Goal: Information Seeking & Learning: Learn about a topic

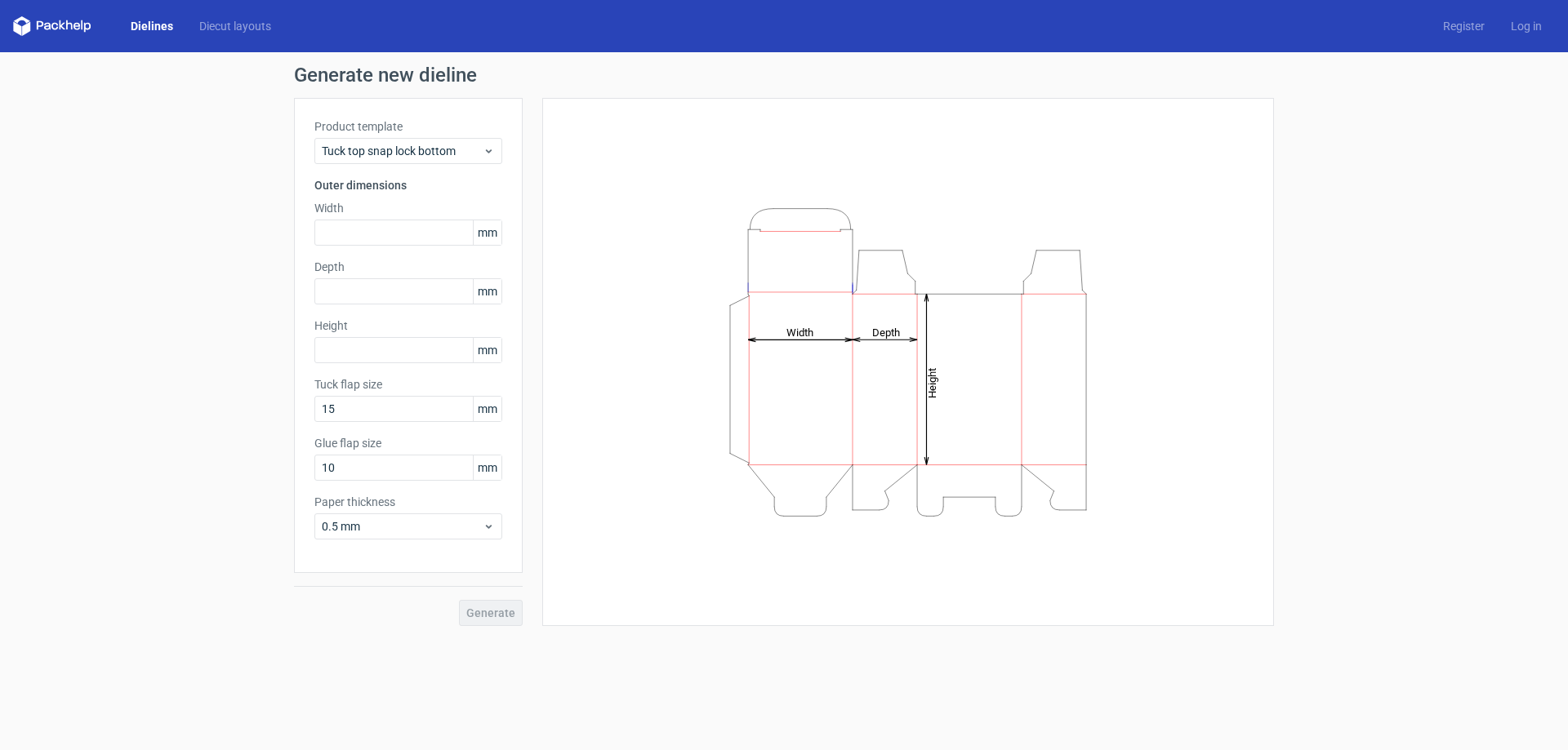
click at [1288, 198] on div "Generate new dieline Product template Tuck top snap lock bottom Outer dimension…" at bounding box center [784, 346] width 1568 height 587
click at [435, 159] on div "Tuck top snap lock bottom" at bounding box center [408, 152] width 188 height 26
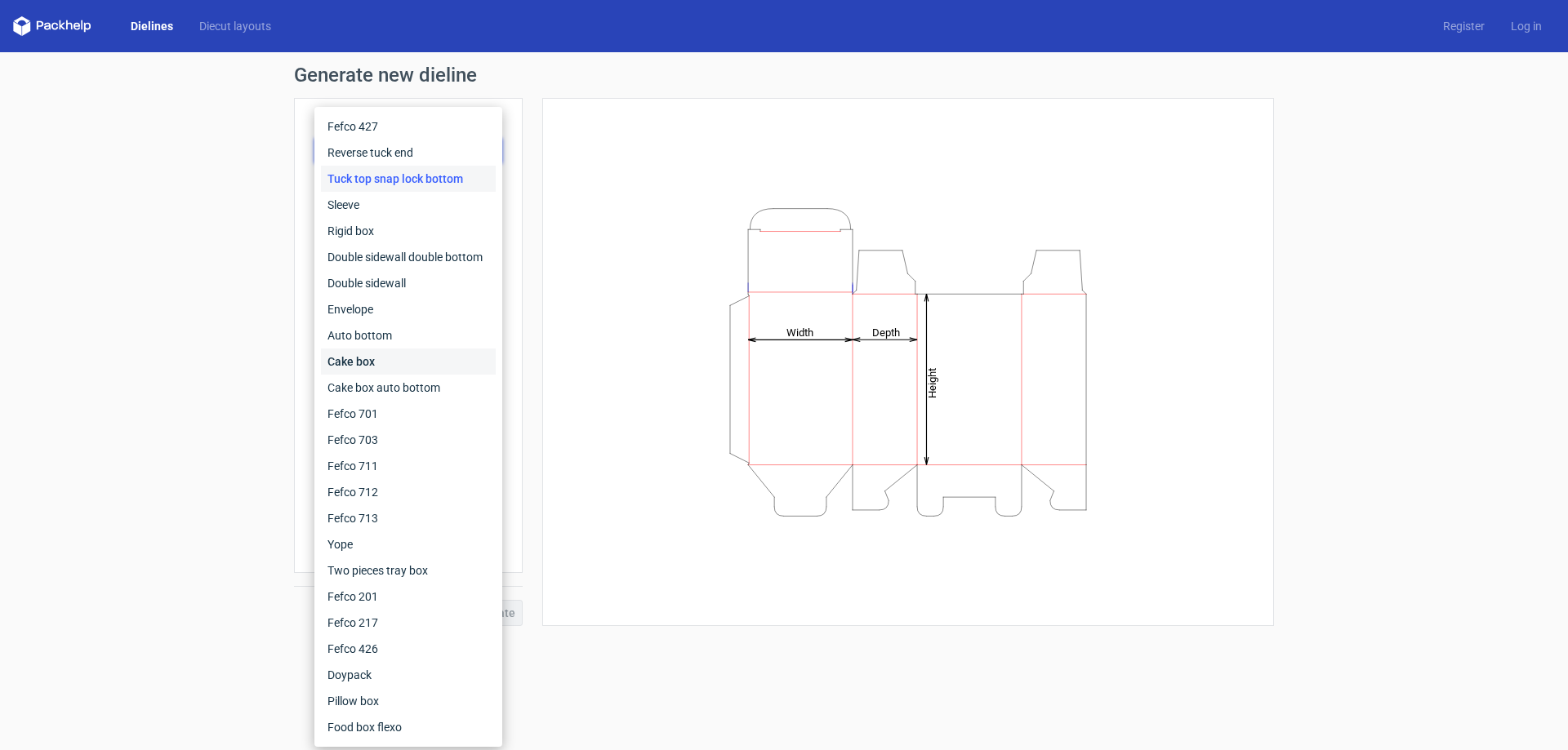
click at [386, 366] on div "Cake box" at bounding box center [408, 361] width 175 height 26
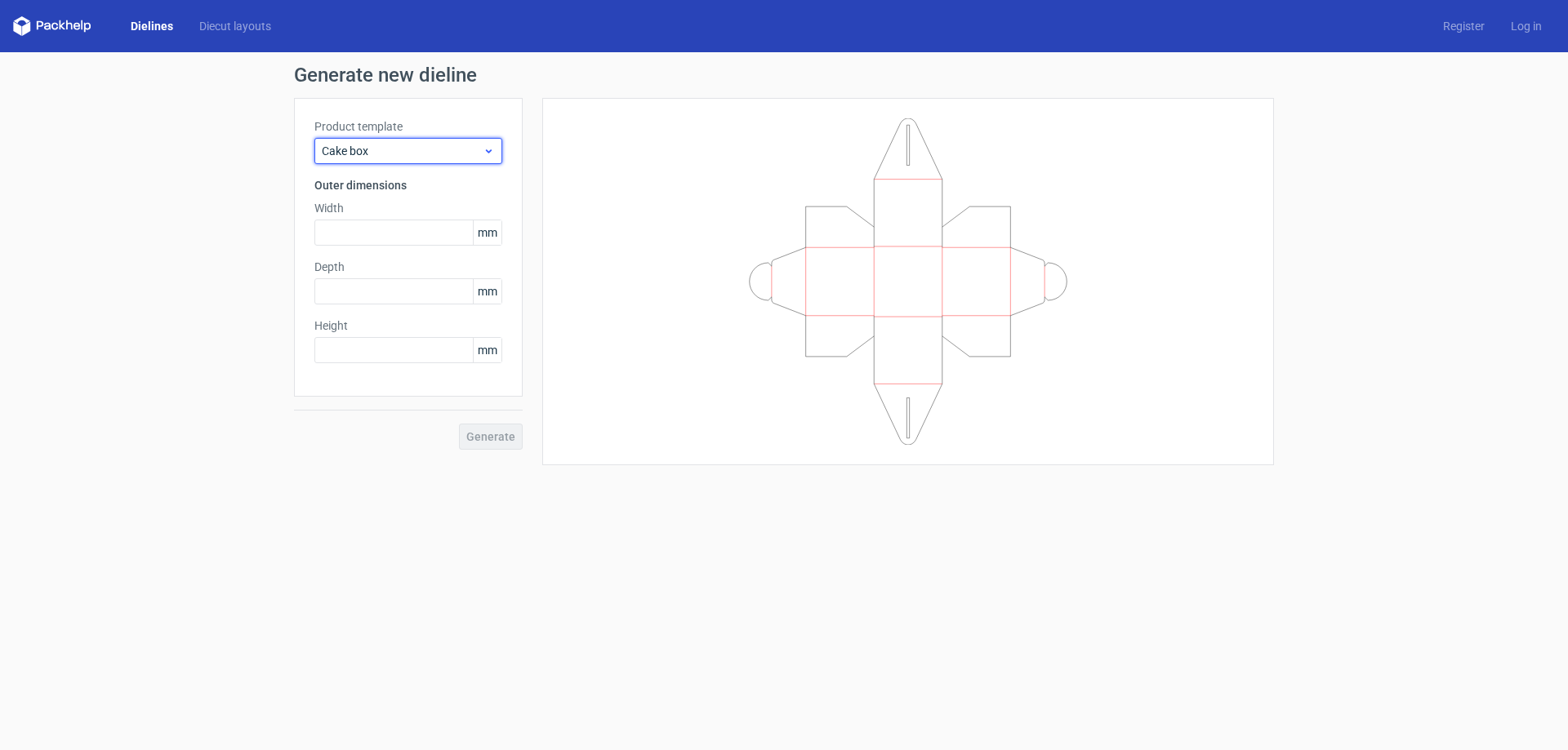
click at [381, 157] on span "Cake box" at bounding box center [402, 151] width 161 height 16
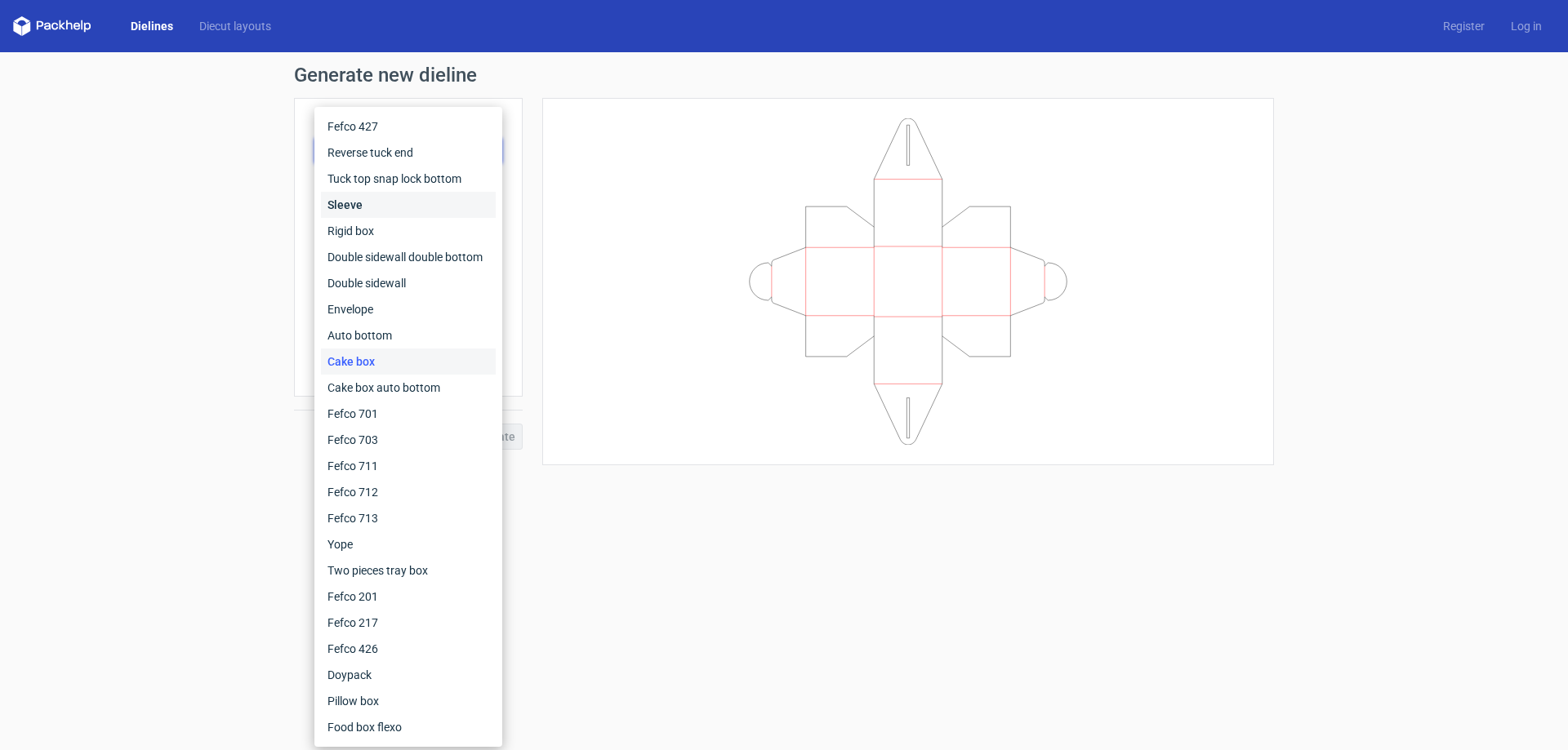
click at [371, 195] on div "Sleeve" at bounding box center [408, 205] width 175 height 26
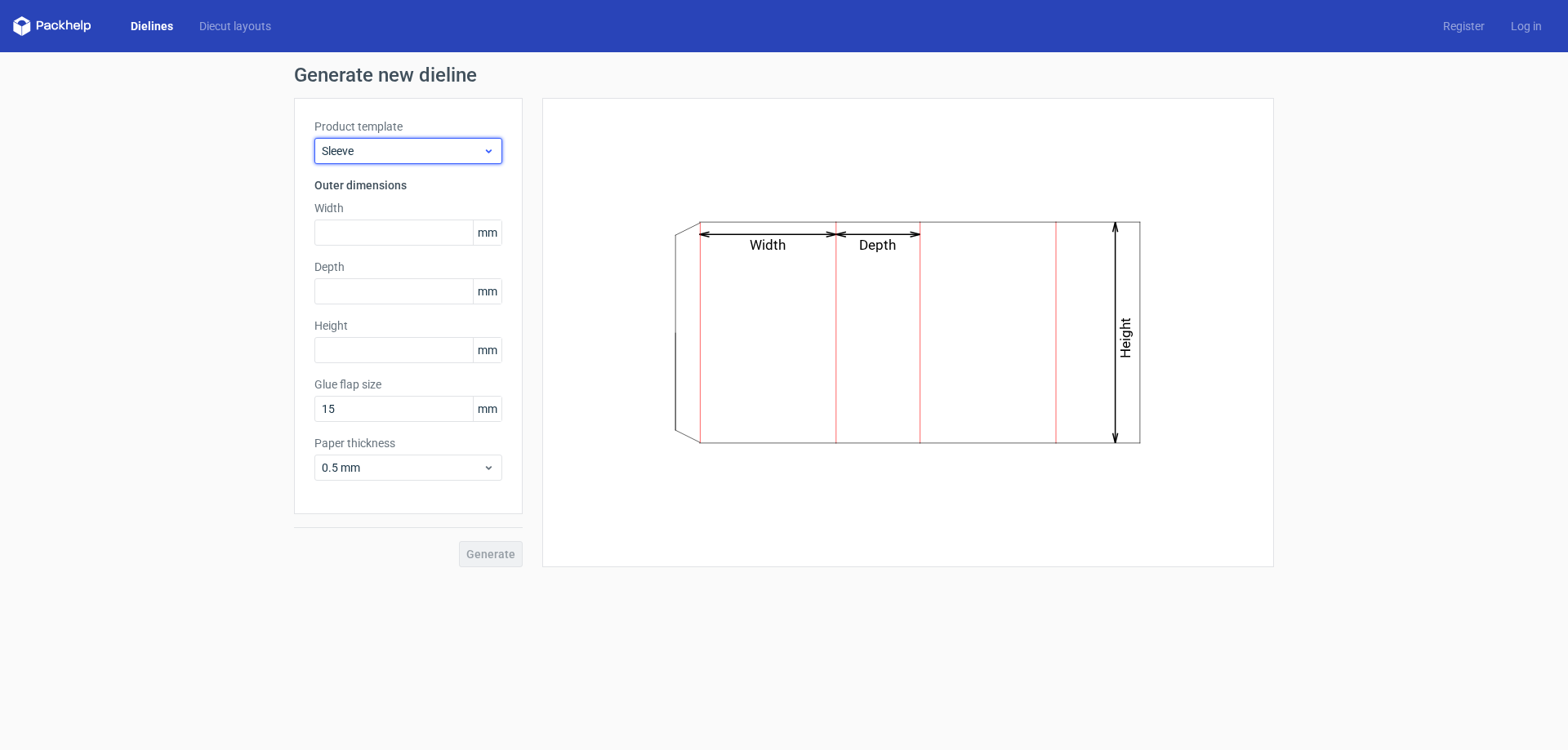
click at [375, 149] on span "Sleeve" at bounding box center [402, 151] width 161 height 16
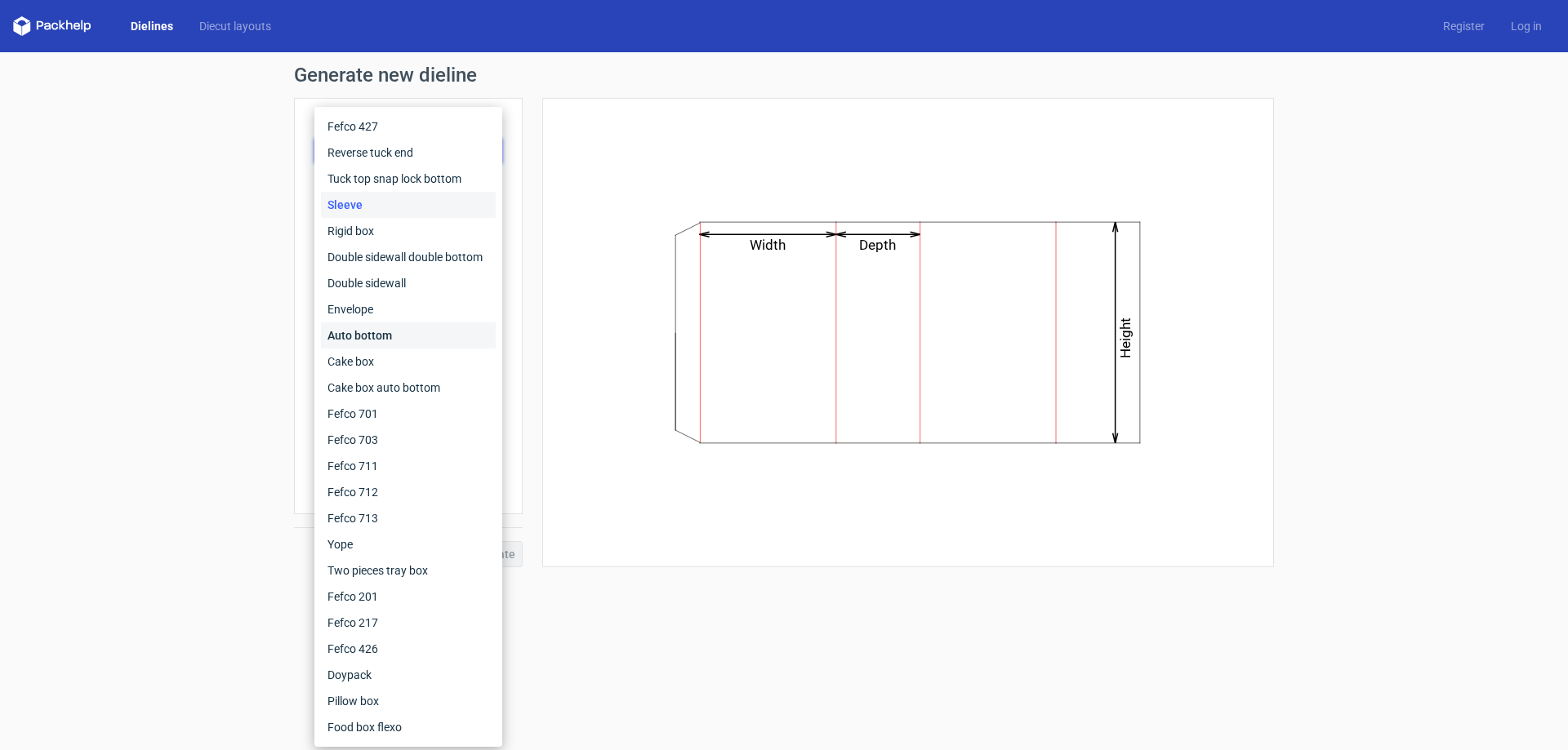
click at [407, 343] on div "Auto bottom" at bounding box center [408, 336] width 175 height 26
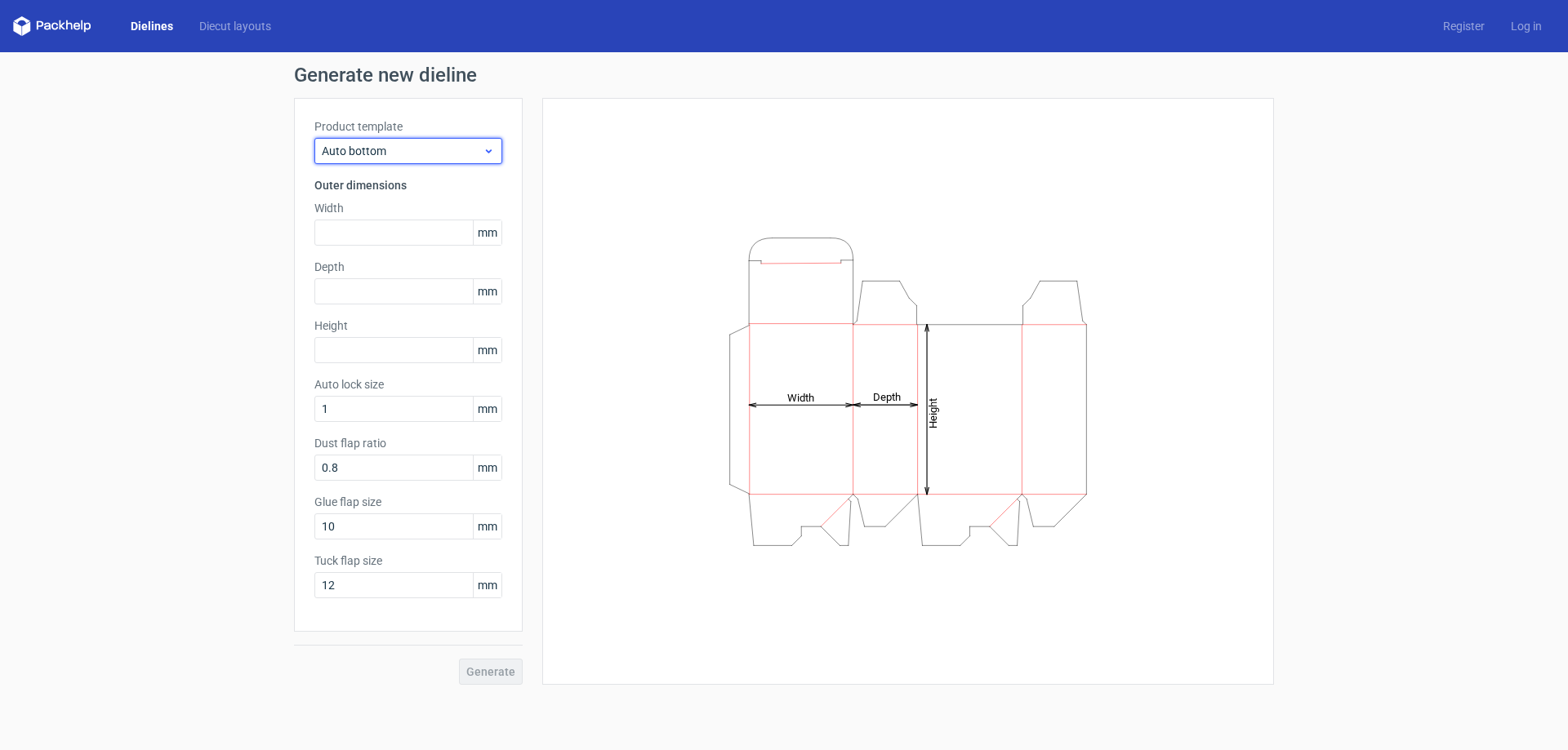
click at [424, 143] on span "Auto bottom" at bounding box center [402, 151] width 161 height 16
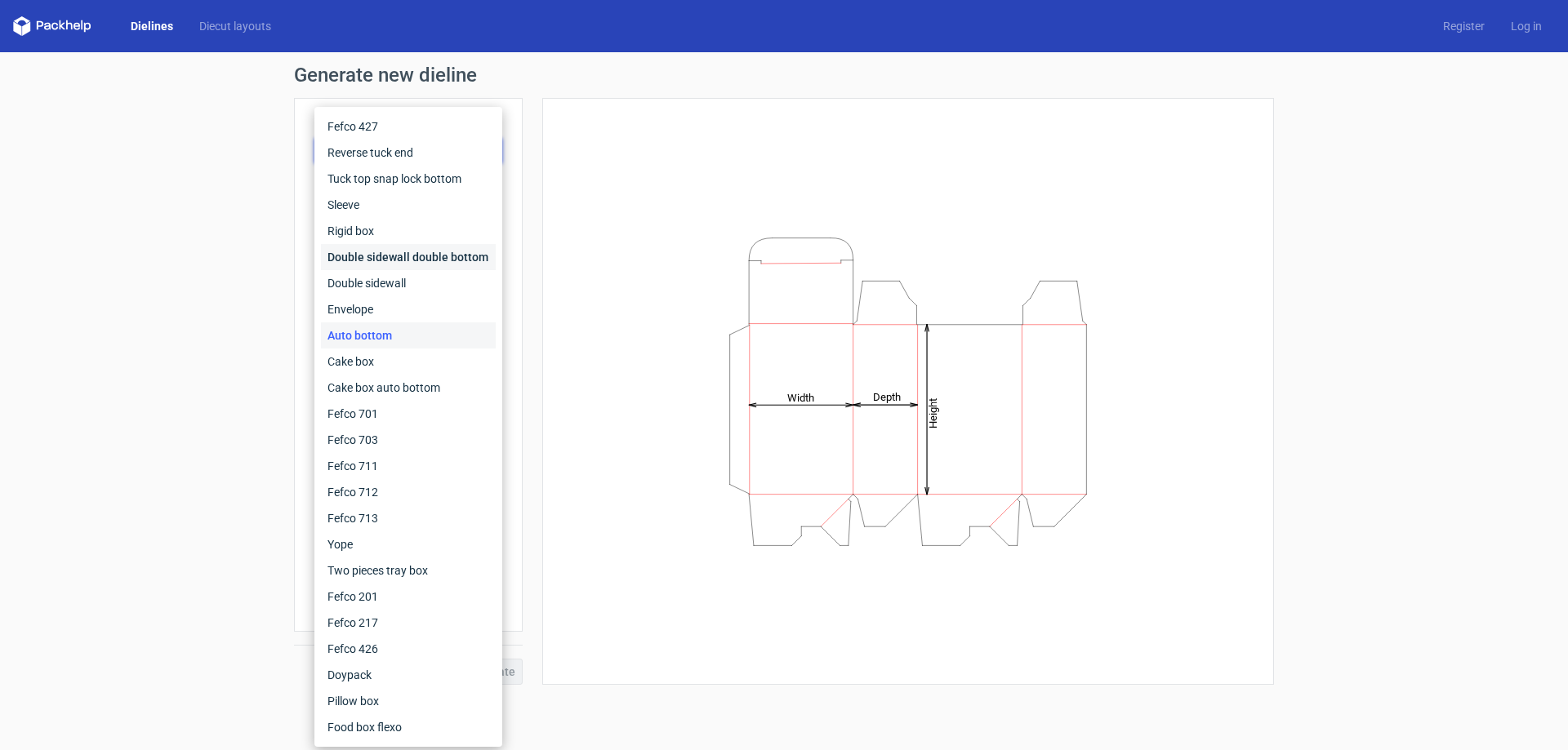
click at [411, 253] on div "Double sidewall double bottom" at bounding box center [408, 257] width 175 height 26
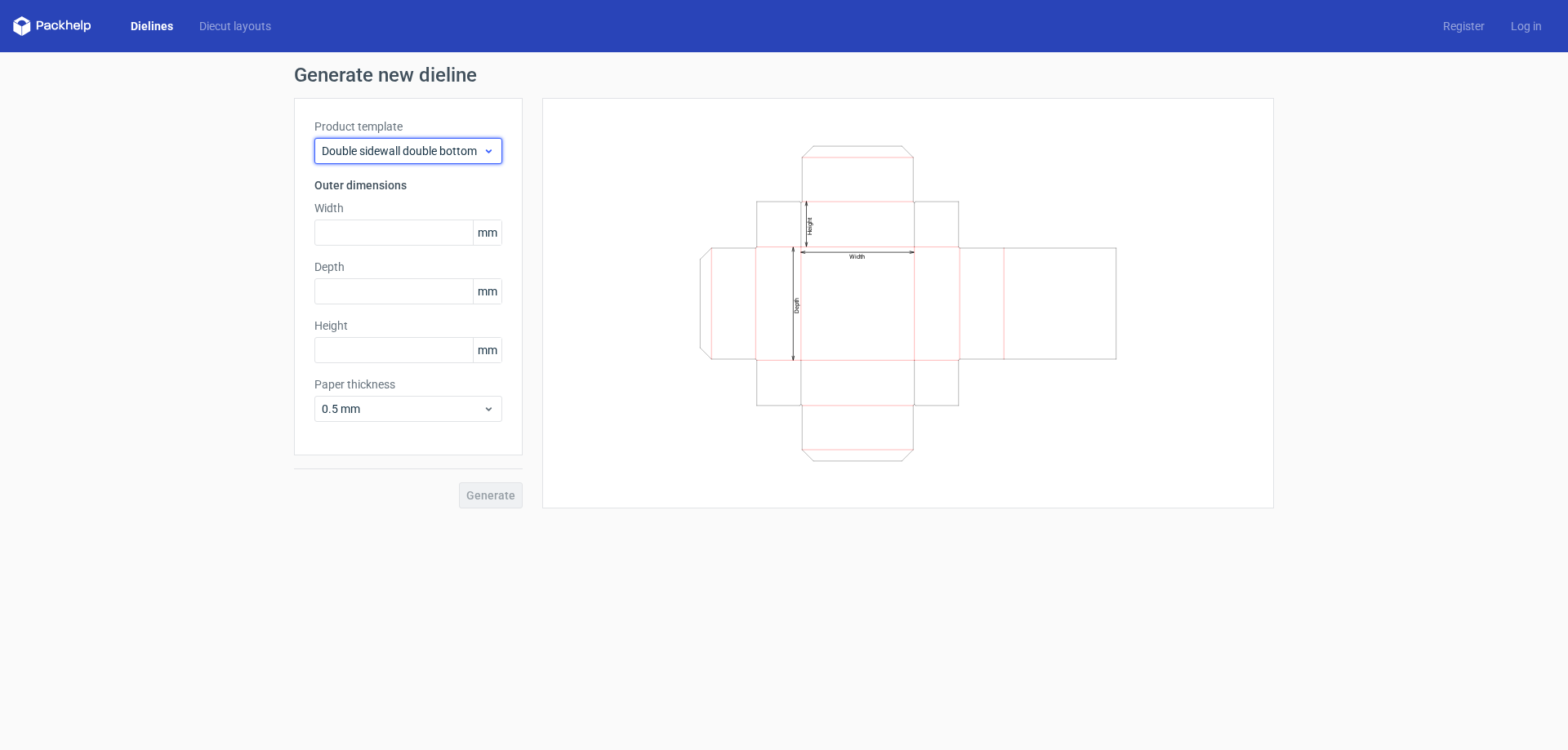
click at [426, 145] on span "Double sidewall double bottom" at bounding box center [402, 151] width 161 height 16
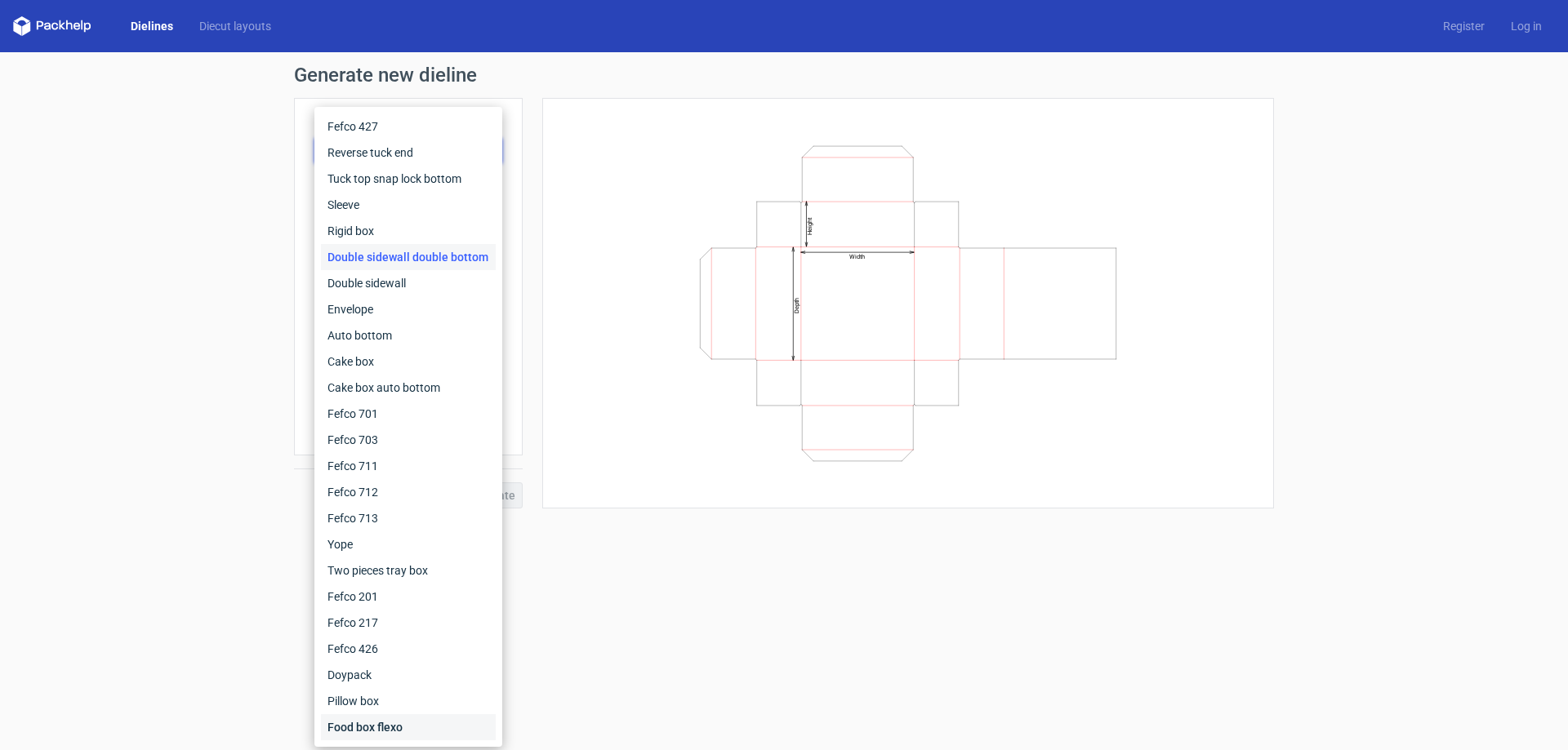
click at [381, 725] on div "Food box flexo" at bounding box center [408, 727] width 175 height 26
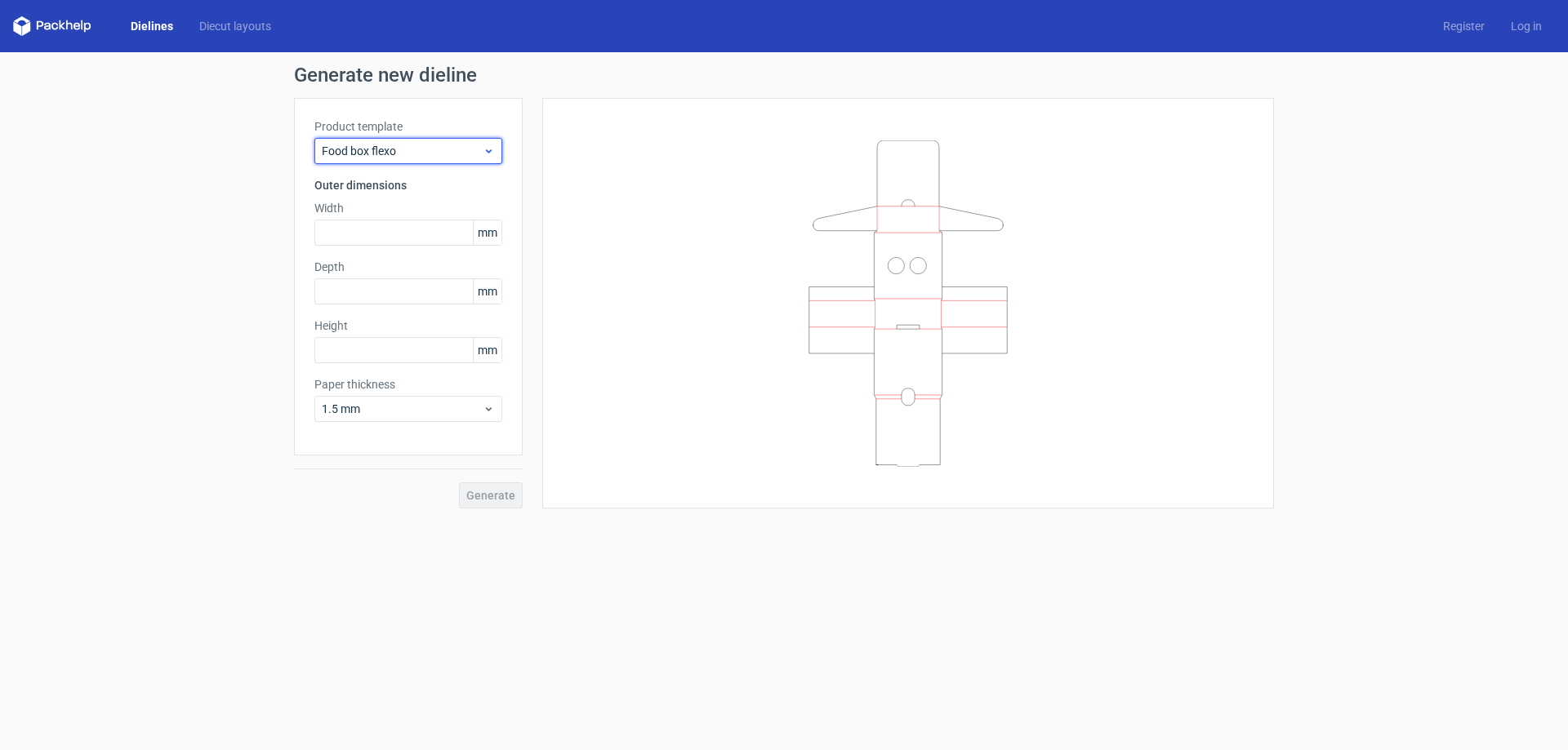
click at [441, 146] on span "Food box flexo" at bounding box center [402, 151] width 161 height 16
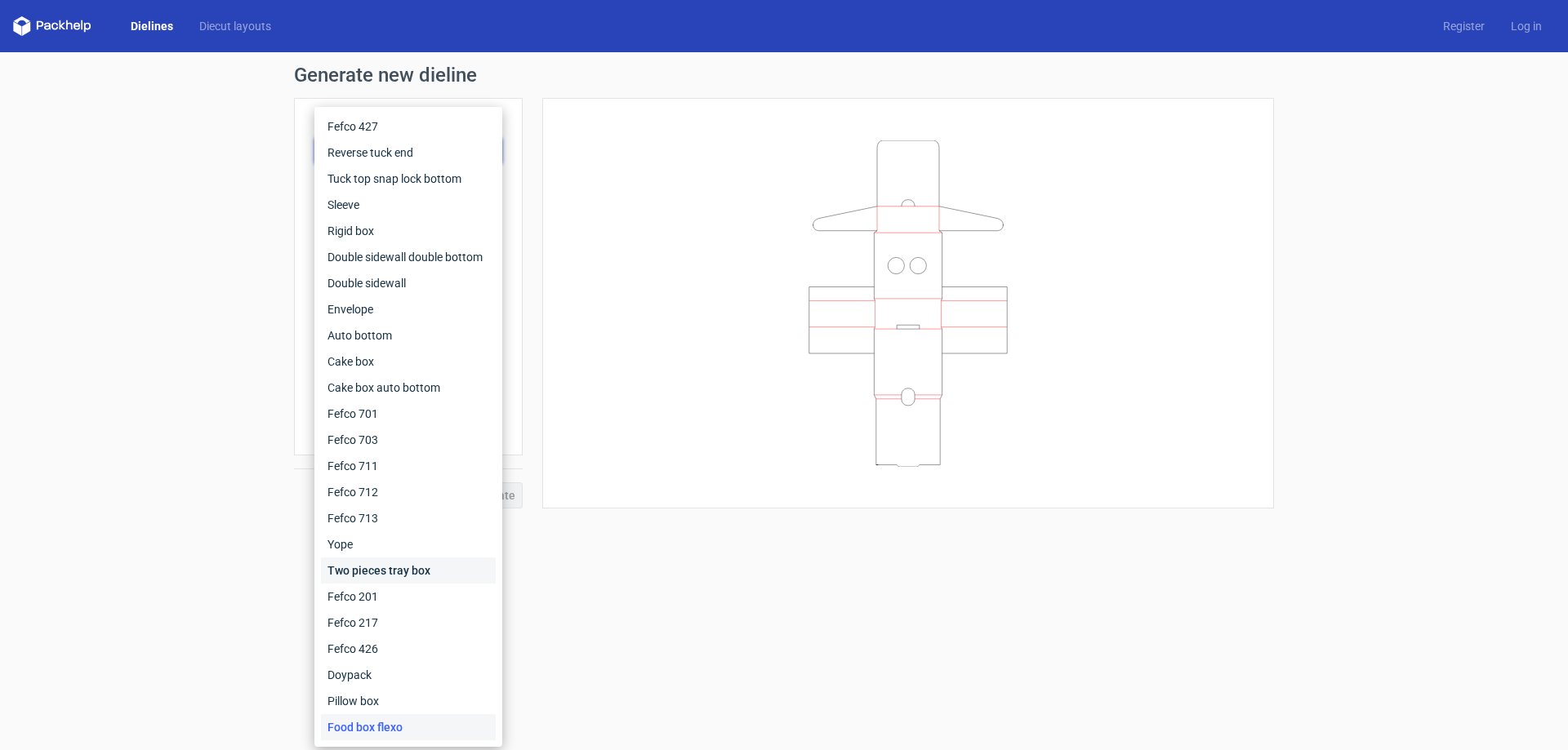
click at [417, 572] on div "Two pieces tray box" at bounding box center [408, 571] width 175 height 26
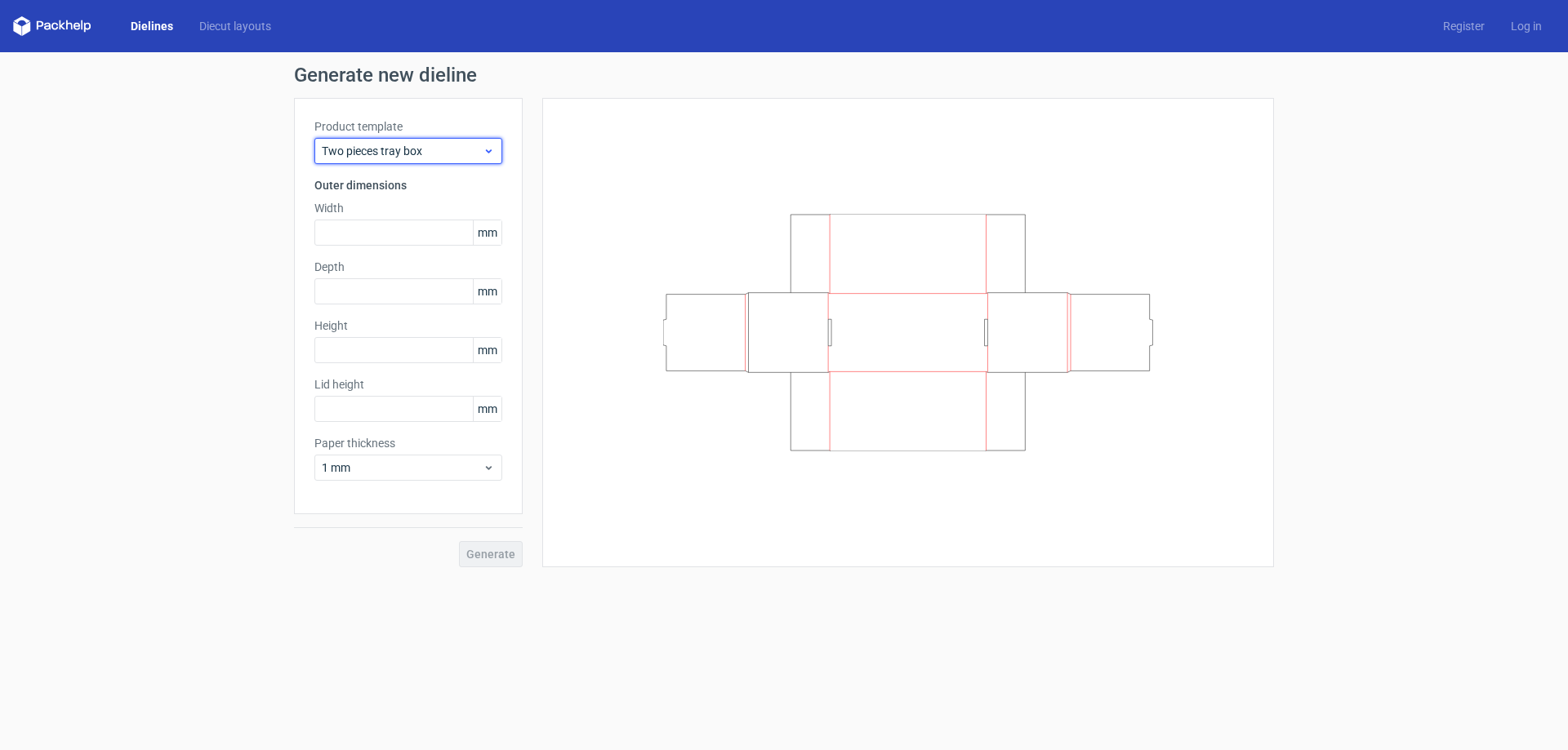
click at [373, 151] on span "Two pieces tray box" at bounding box center [402, 151] width 161 height 16
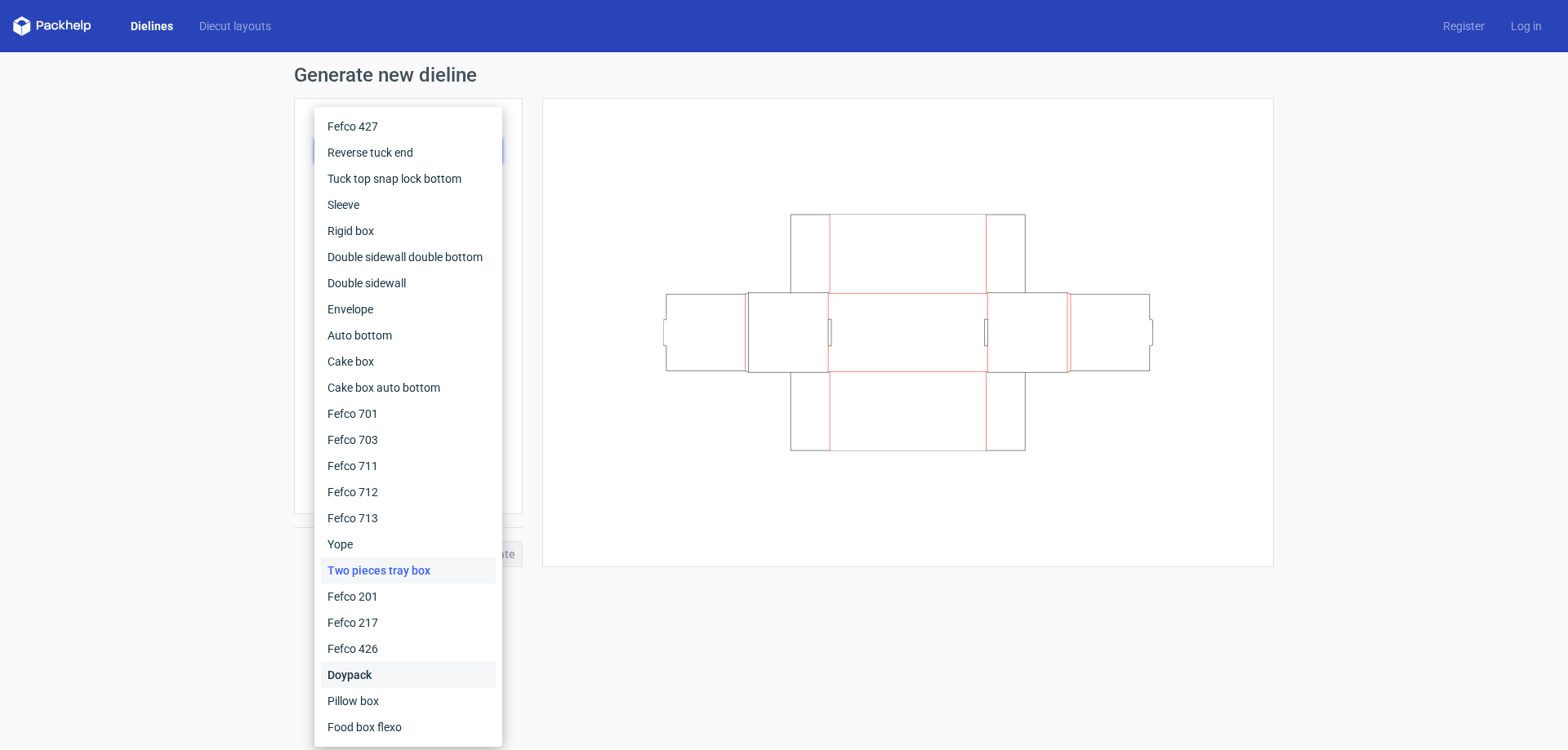
click at [410, 680] on div "Doypack" at bounding box center [408, 676] width 175 height 26
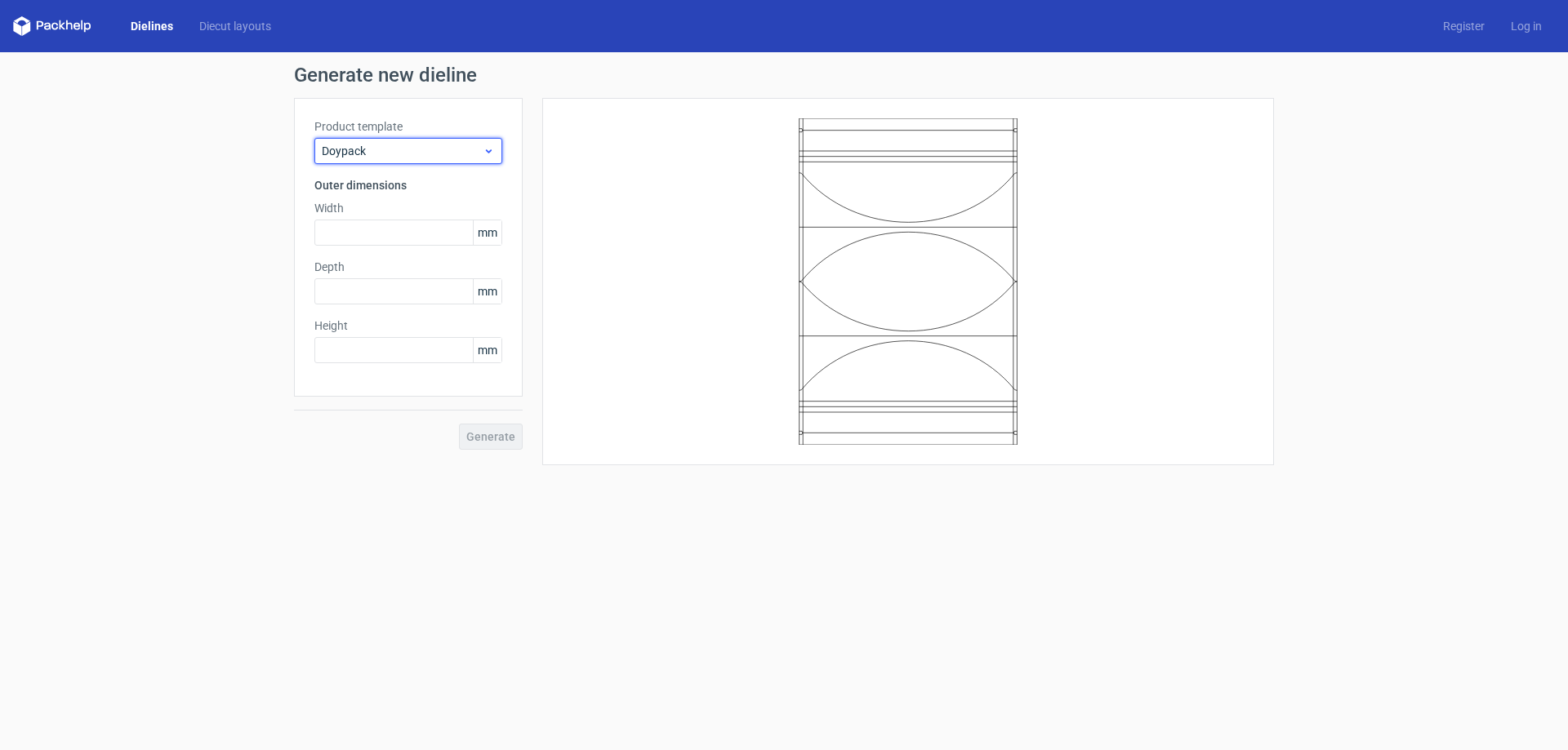
click at [423, 144] on span "Doypack" at bounding box center [402, 151] width 161 height 16
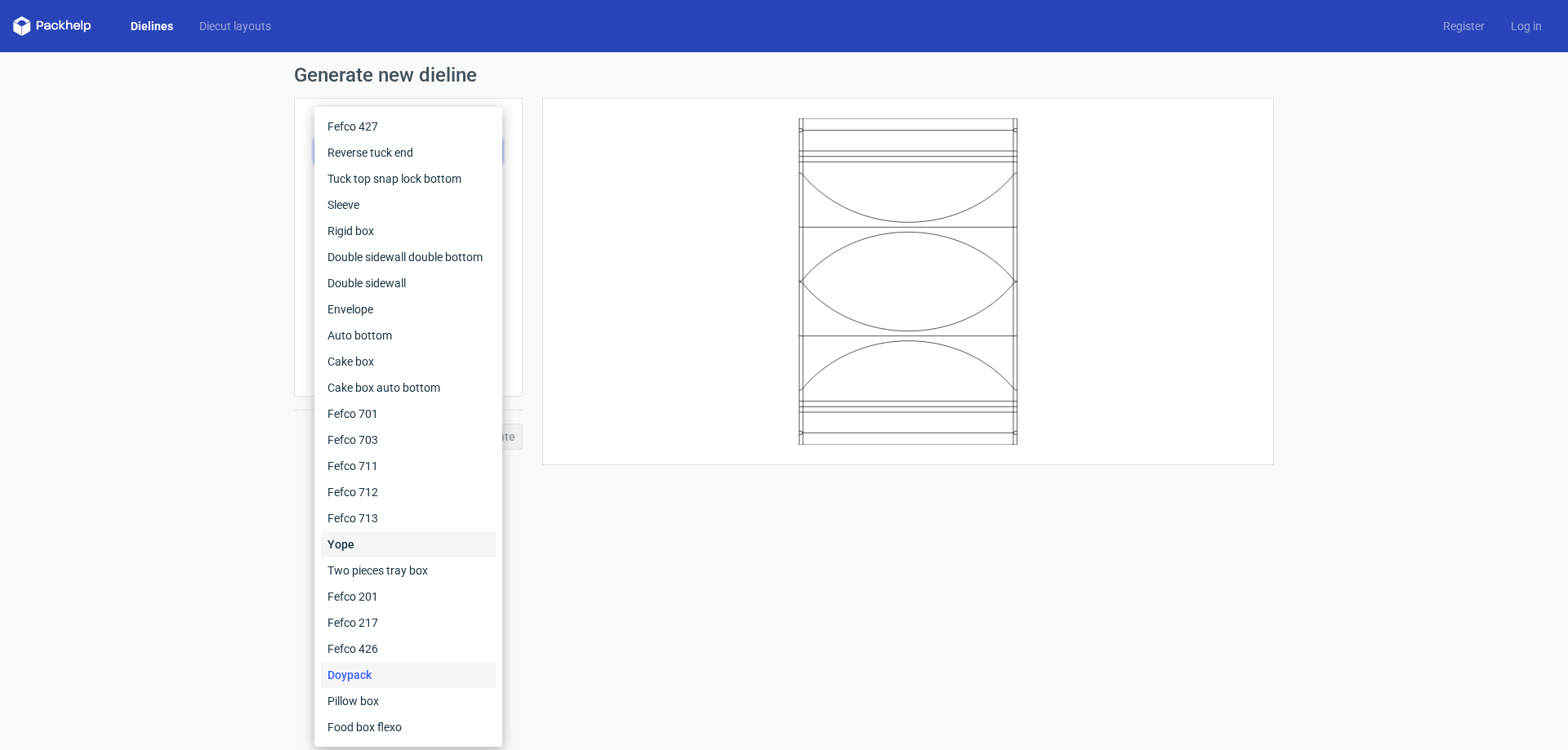
click at [392, 535] on div "Yope" at bounding box center [408, 545] width 175 height 26
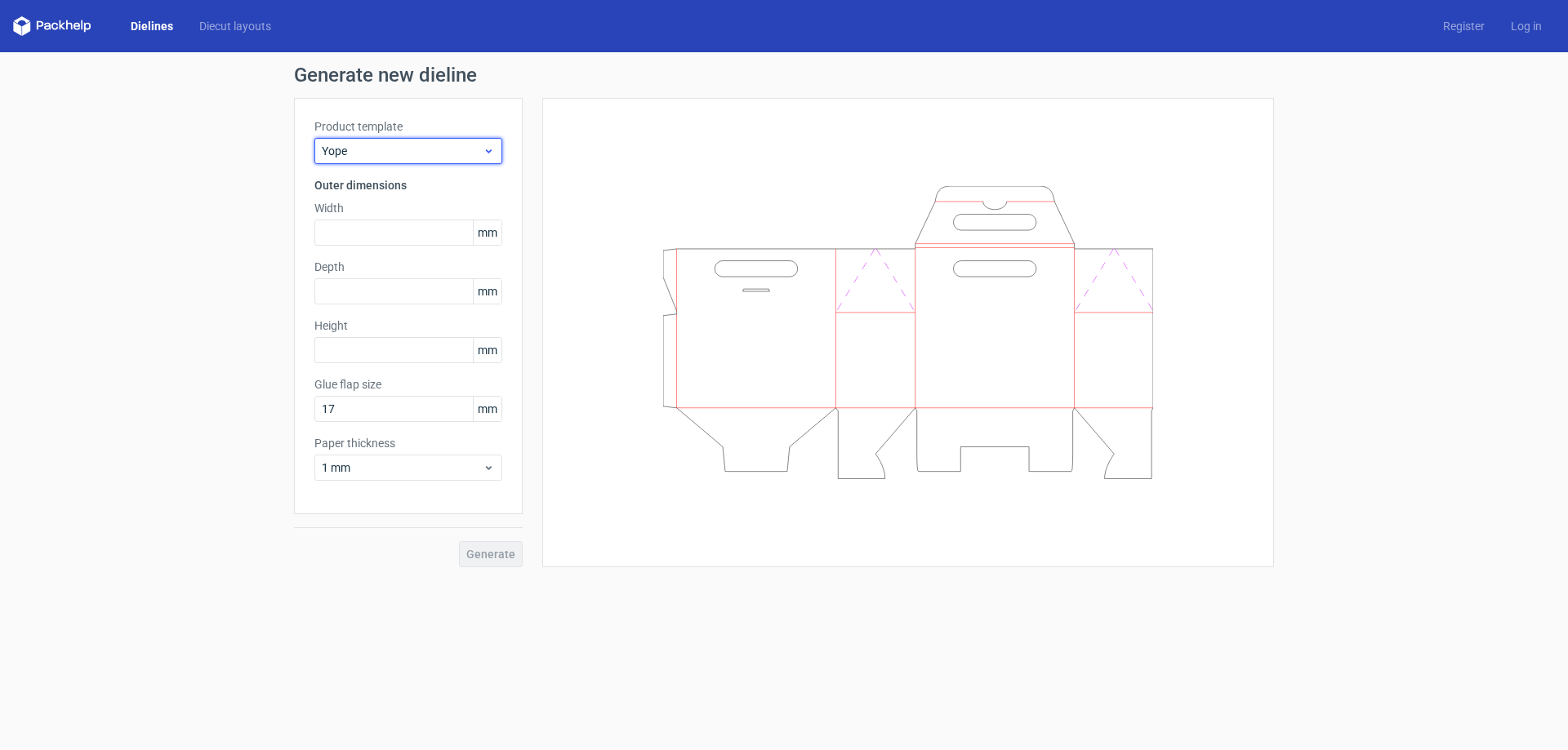
click at [446, 152] on span "Yope" at bounding box center [402, 151] width 161 height 16
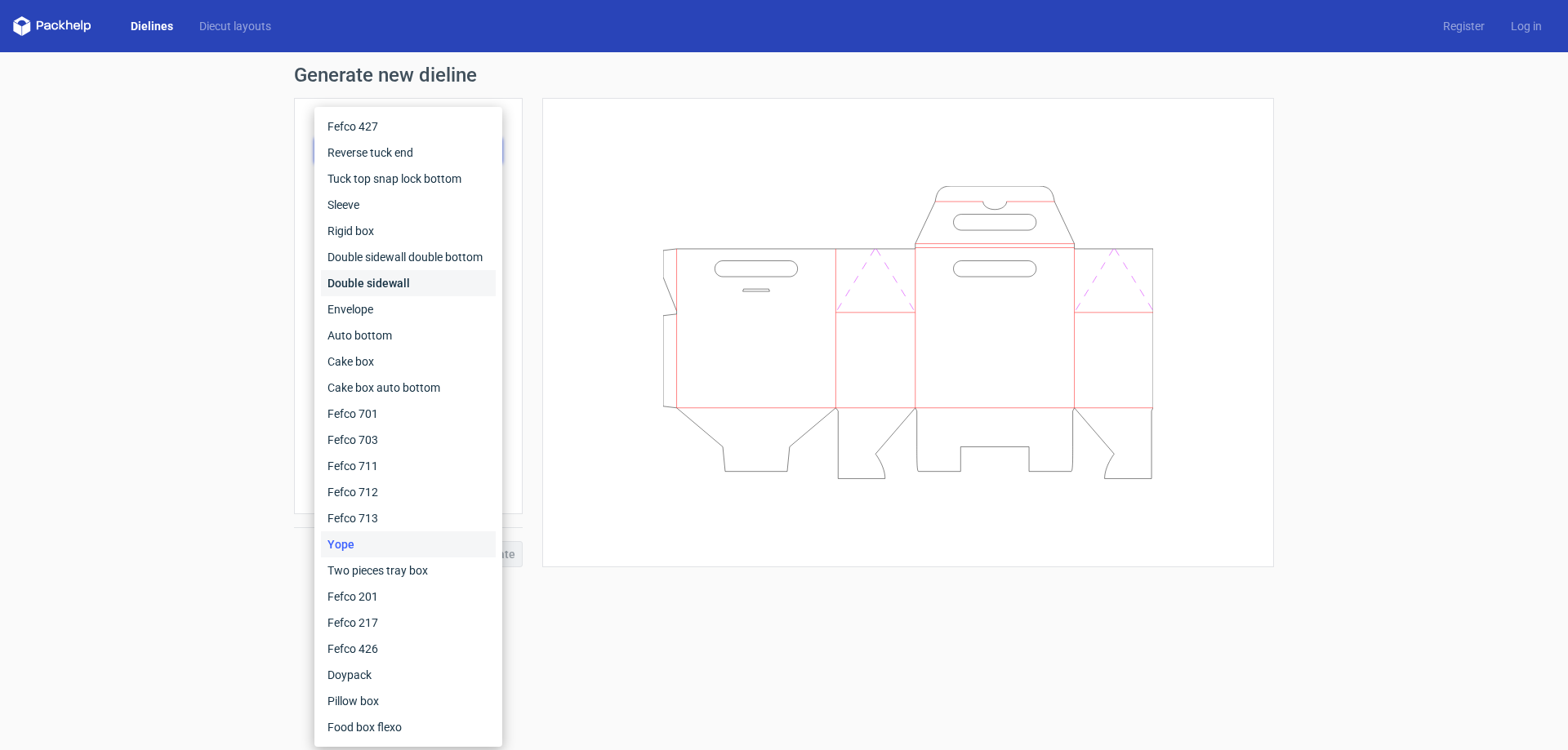
click at [420, 294] on div "Double sidewall" at bounding box center [408, 283] width 175 height 26
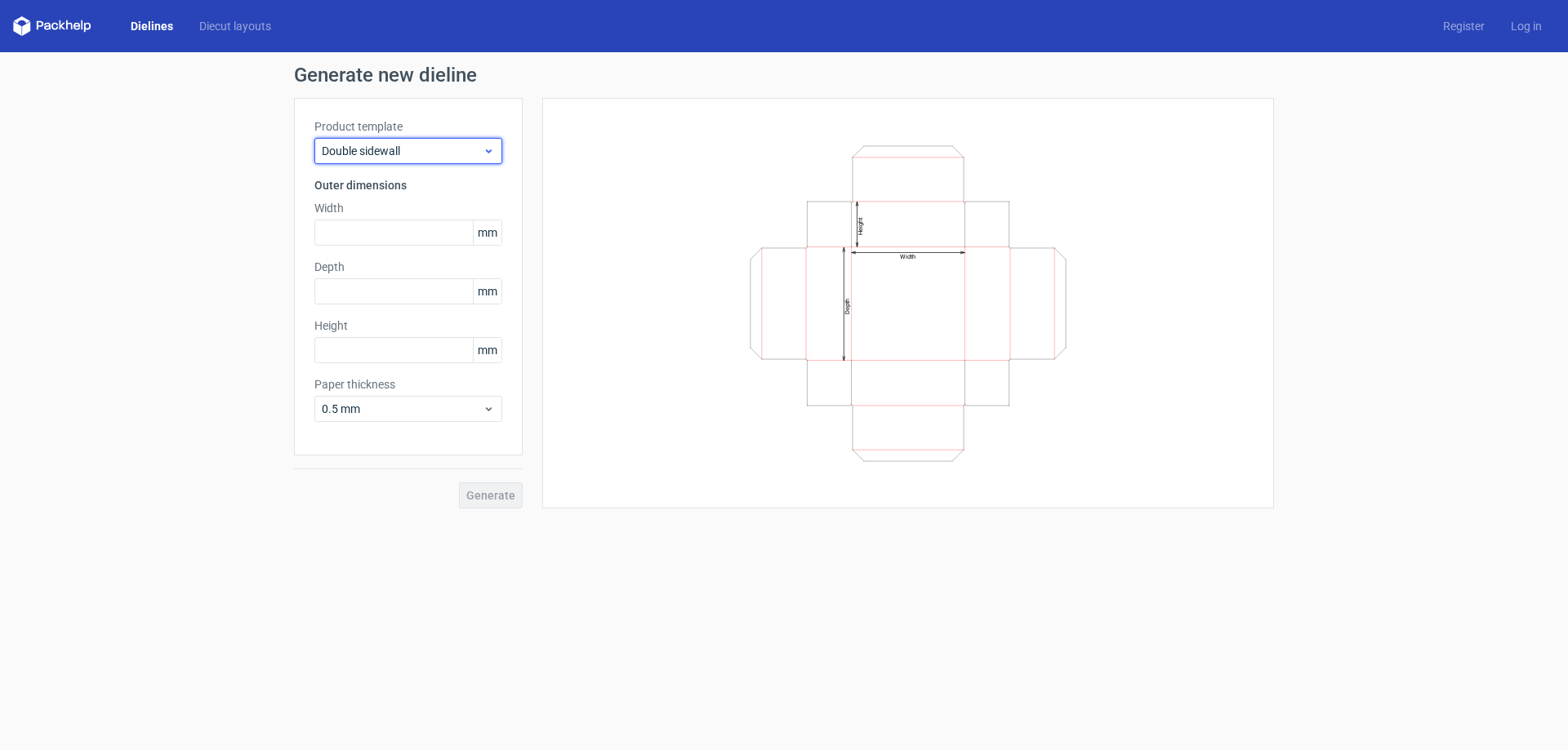
click at [419, 159] on div "Double sidewall" at bounding box center [408, 152] width 188 height 26
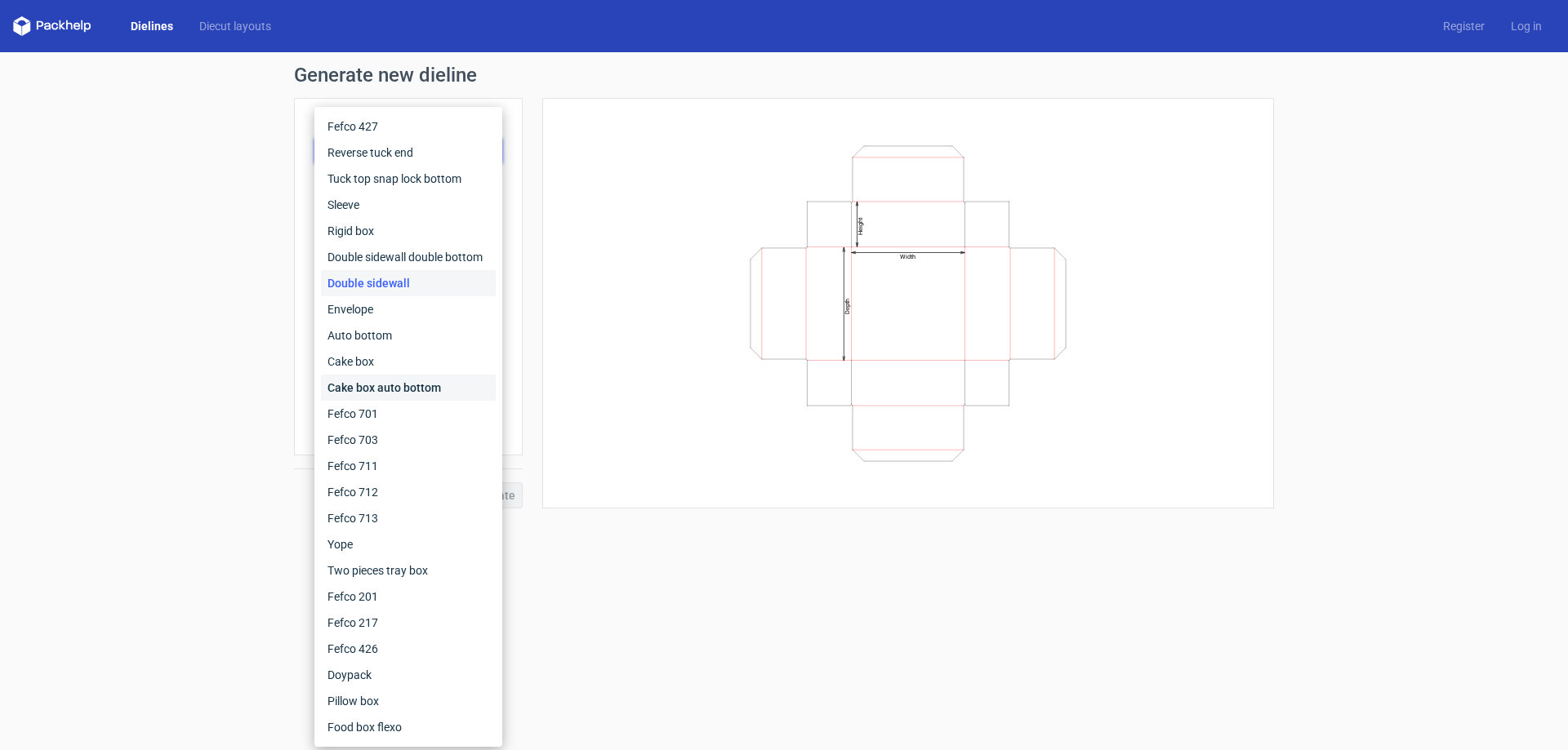
click at [406, 386] on div "Cake box auto bottom" at bounding box center [408, 388] width 175 height 26
